Goal: Task Accomplishment & Management: Complete application form

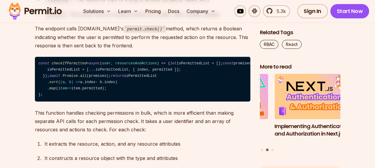
scroll to position [4030, 0]
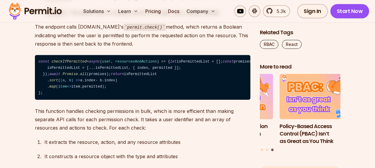
drag, startPoint x: 171, startPoint y: 72, endPoint x: 80, endPoint y: 60, distance: 92.5
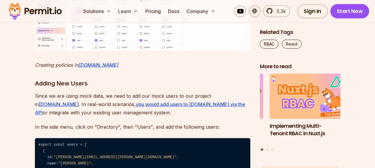
scroll to position [2853, 0]
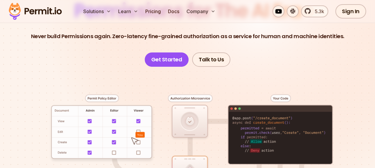
scroll to position [90, 0]
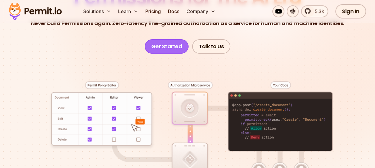
click at [167, 47] on link "Get Started" at bounding box center [167, 46] width 44 height 14
